Goal: Transaction & Acquisition: Purchase product/service

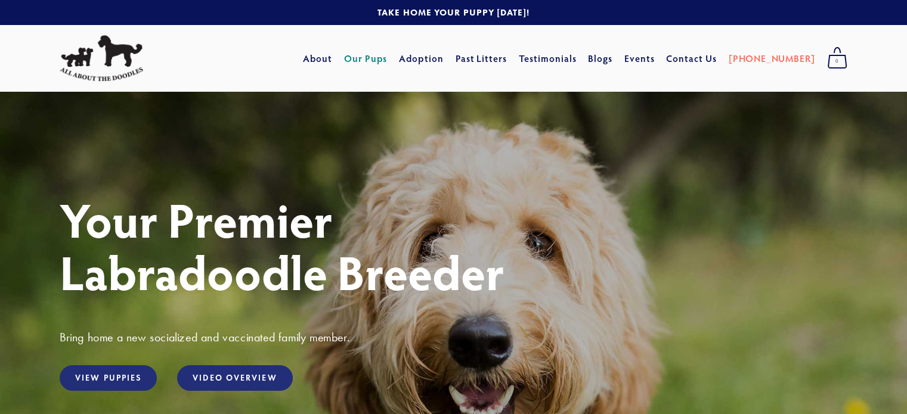
click at [384, 57] on link "Our Pups" at bounding box center [366, 58] width 44 height 21
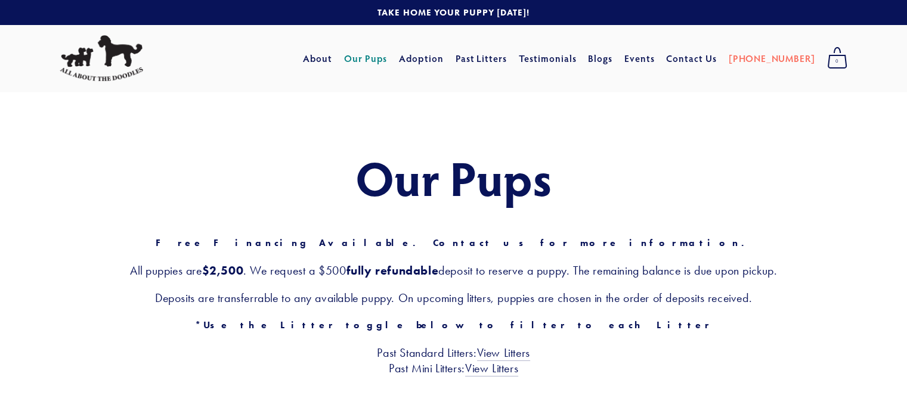
click at [353, 400] on div "Our Pups Free Financing Available. Contact us for more information. All puppies…" at bounding box center [453, 264] width 907 height 344
click at [220, 52] on div at bounding box center [138, 58] width 169 height 55
click at [500, 350] on link "View Litters" at bounding box center [503, 353] width 53 height 15
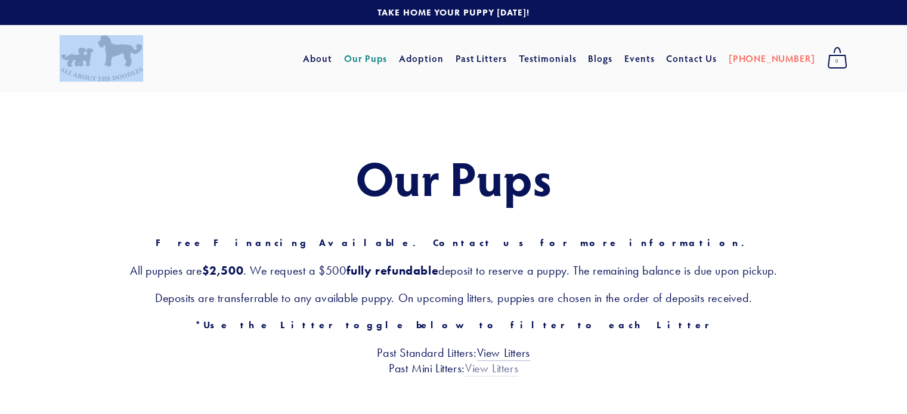
click at [482, 369] on link "View Litters" at bounding box center [491, 368] width 53 height 15
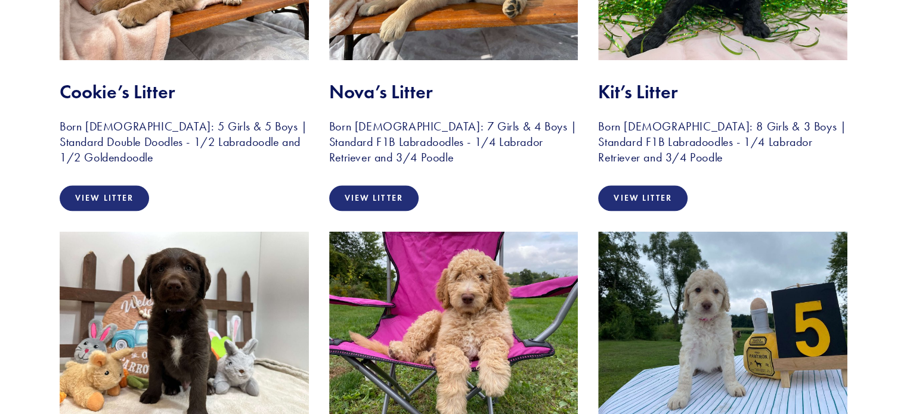
scroll to position [1589, 0]
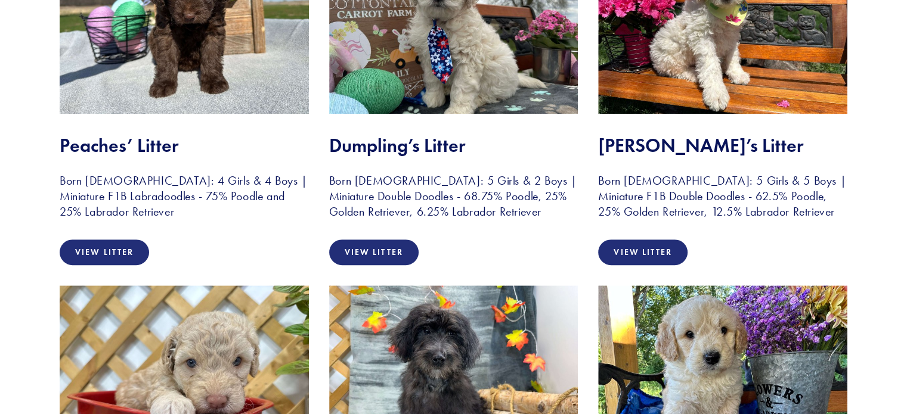
scroll to position [389, 0]
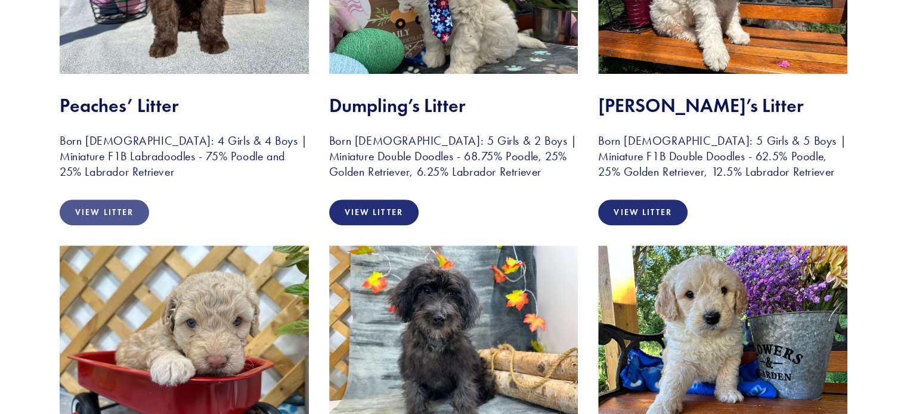
click at [104, 207] on link "View Litter" at bounding box center [104, 213] width 89 height 26
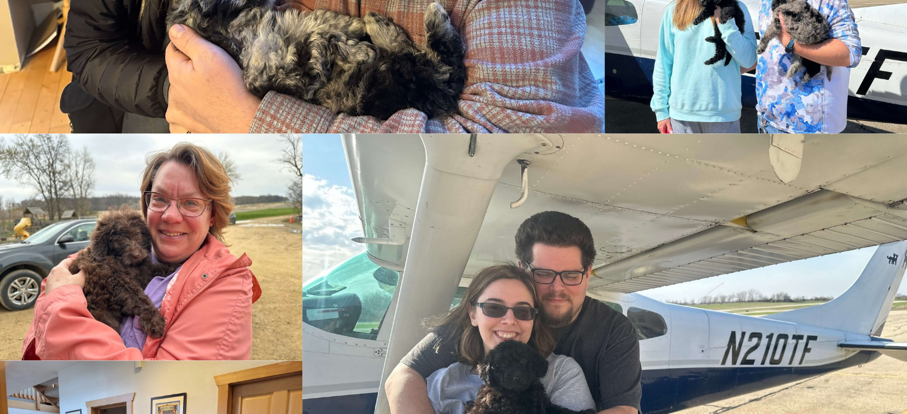
scroll to position [1884, 0]
